Goal: Transaction & Acquisition: Purchase product/service

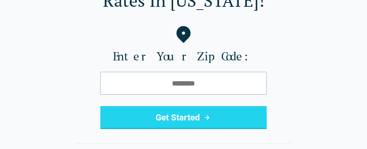
scroll to position [72, 0]
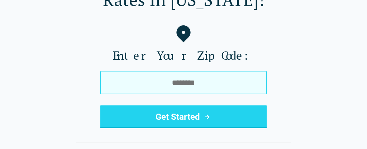
click at [204, 85] on input "tel" at bounding box center [183, 82] width 166 height 23
type input "*****"
click at [100, 106] on button "Get Started" at bounding box center [183, 117] width 166 height 23
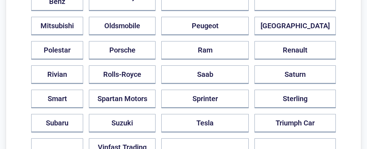
scroll to position [710, 0]
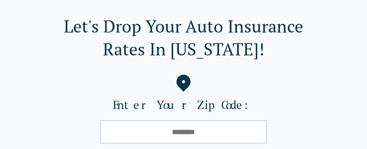
scroll to position [24, 0]
